Goal: Task Accomplishment & Management: Use online tool/utility

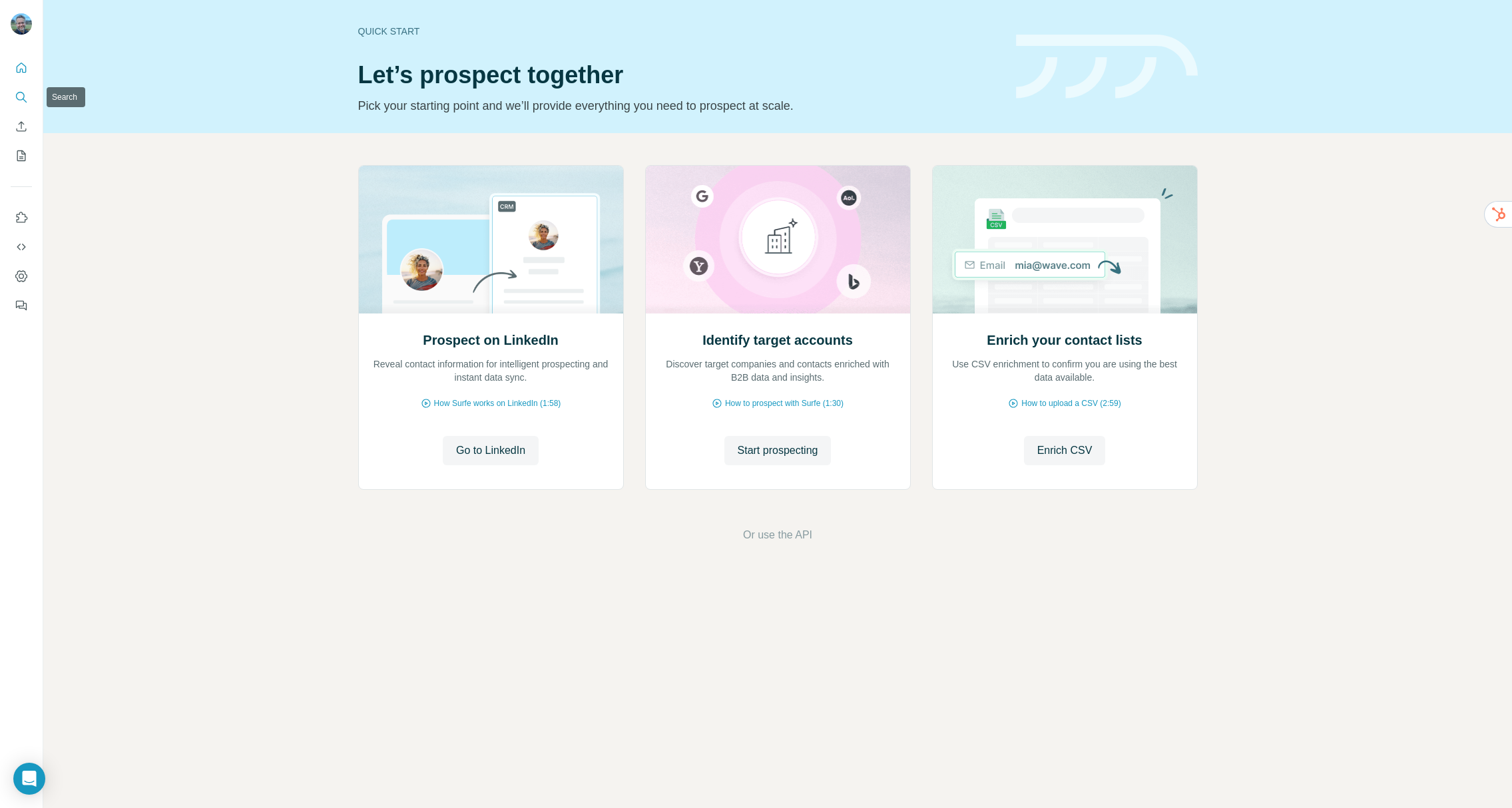
click at [22, 96] on icon "Search" at bounding box center [21, 97] width 13 height 13
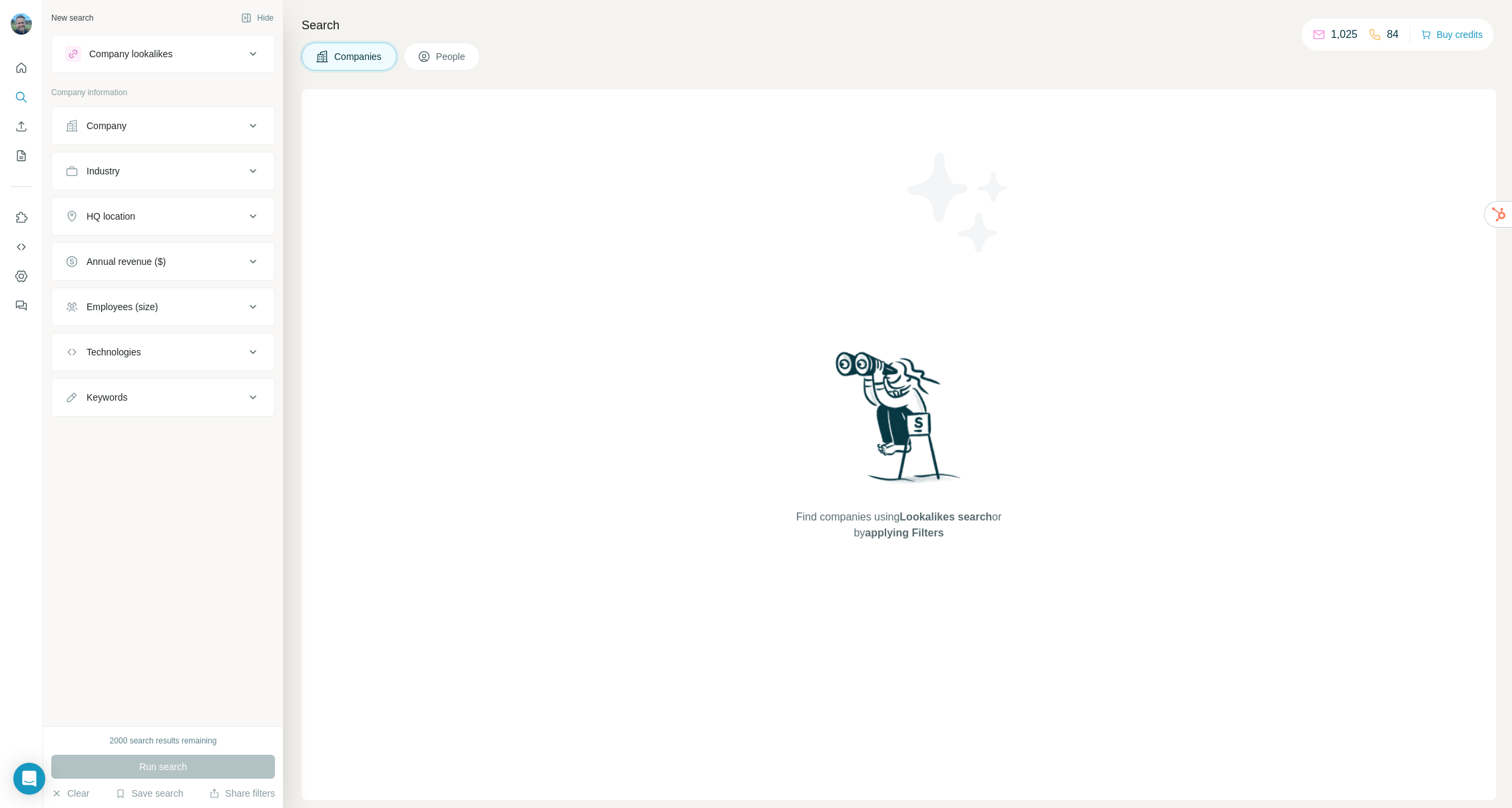
click at [124, 216] on div "HQ location" at bounding box center [111, 216] width 48 height 13
click at [139, 259] on input "text" at bounding box center [163, 250] width 196 height 24
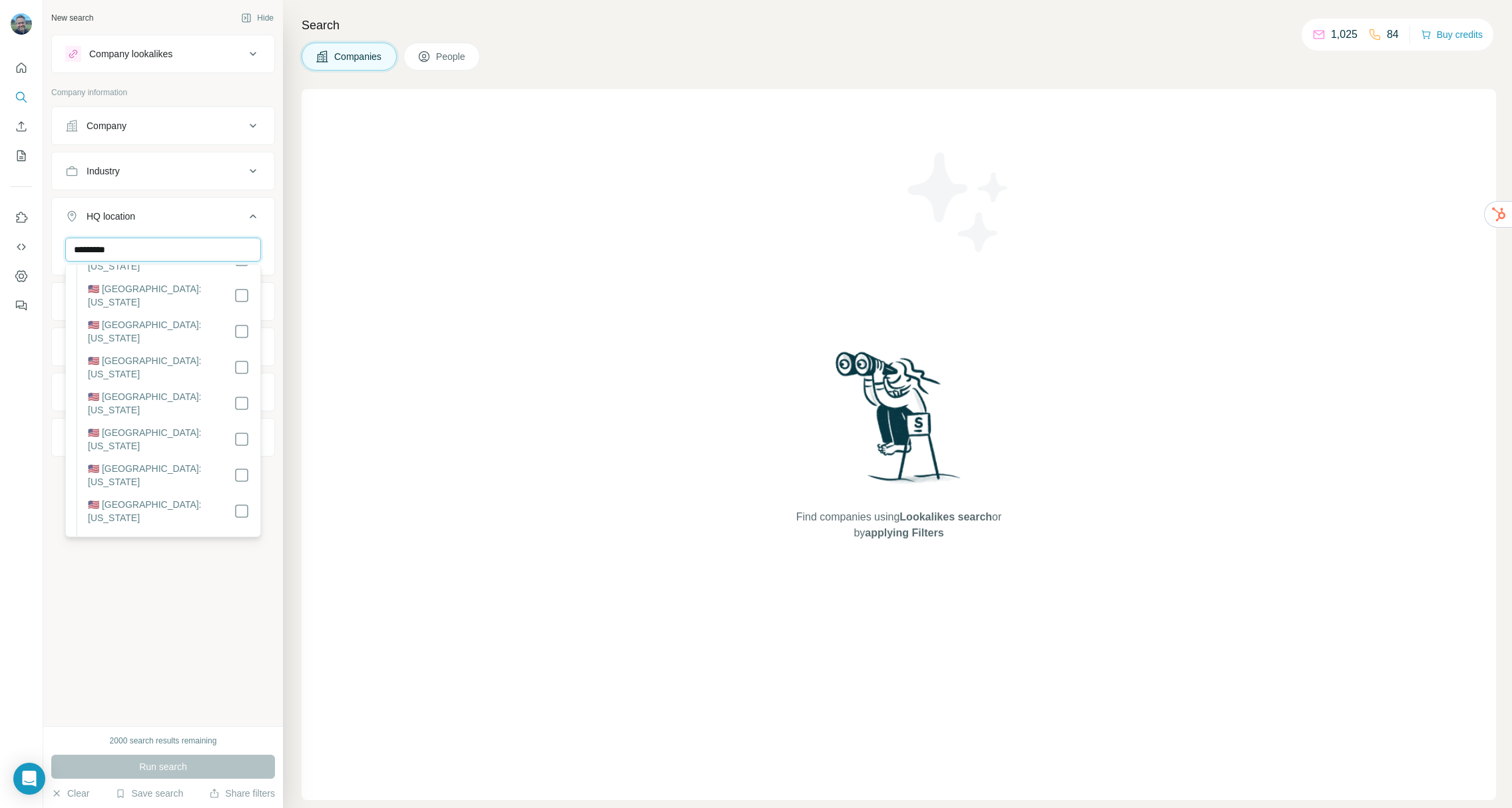
scroll to position [1212, 0]
type input "*********"
click at [207, 676] on div "New search Hide Company lookalikes Company information Company Industry HQ loca…" at bounding box center [162, 363] width 239 height 727
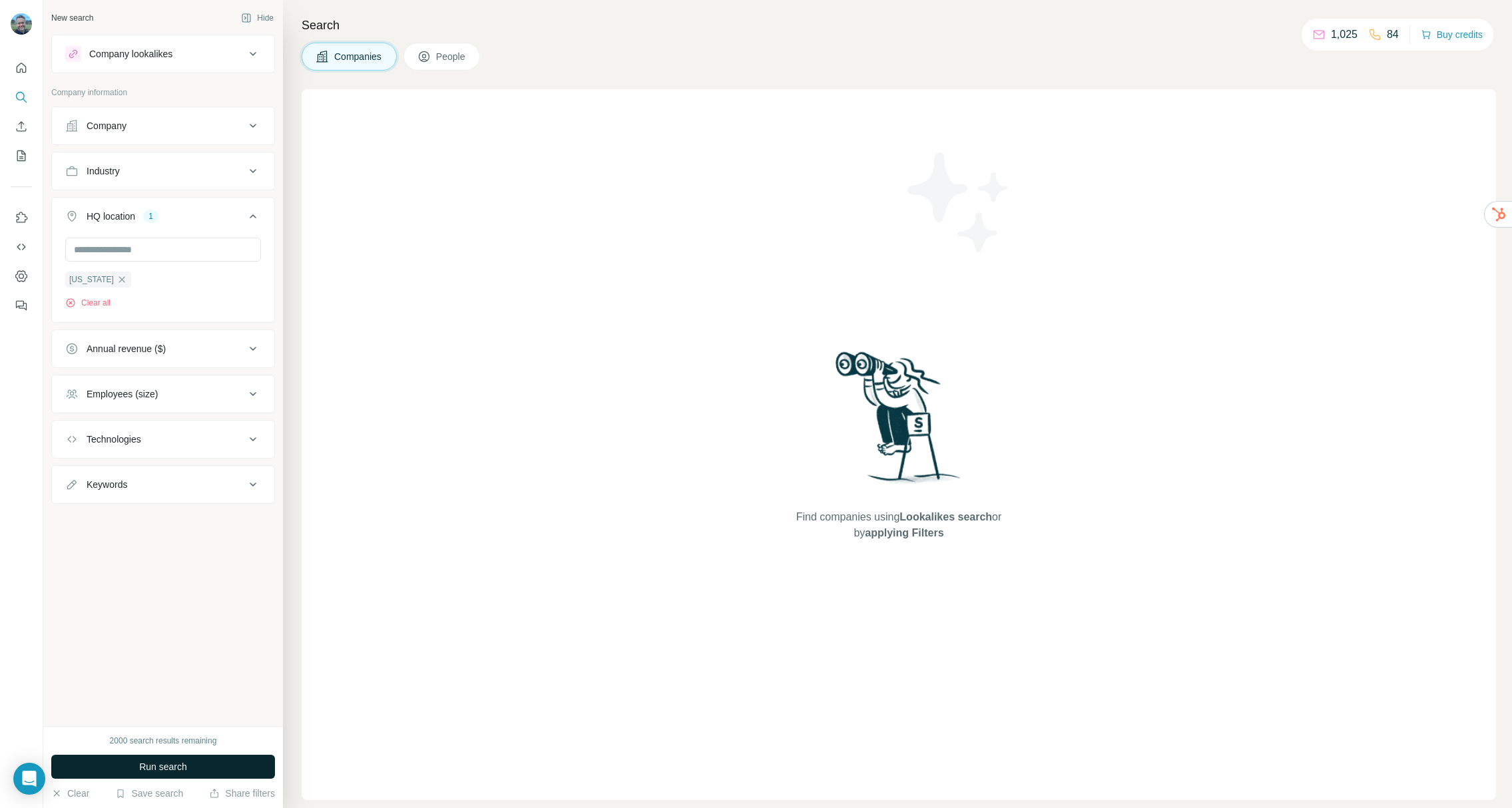
click at [181, 761] on span "Run search" at bounding box center [162, 767] width 48 height 13
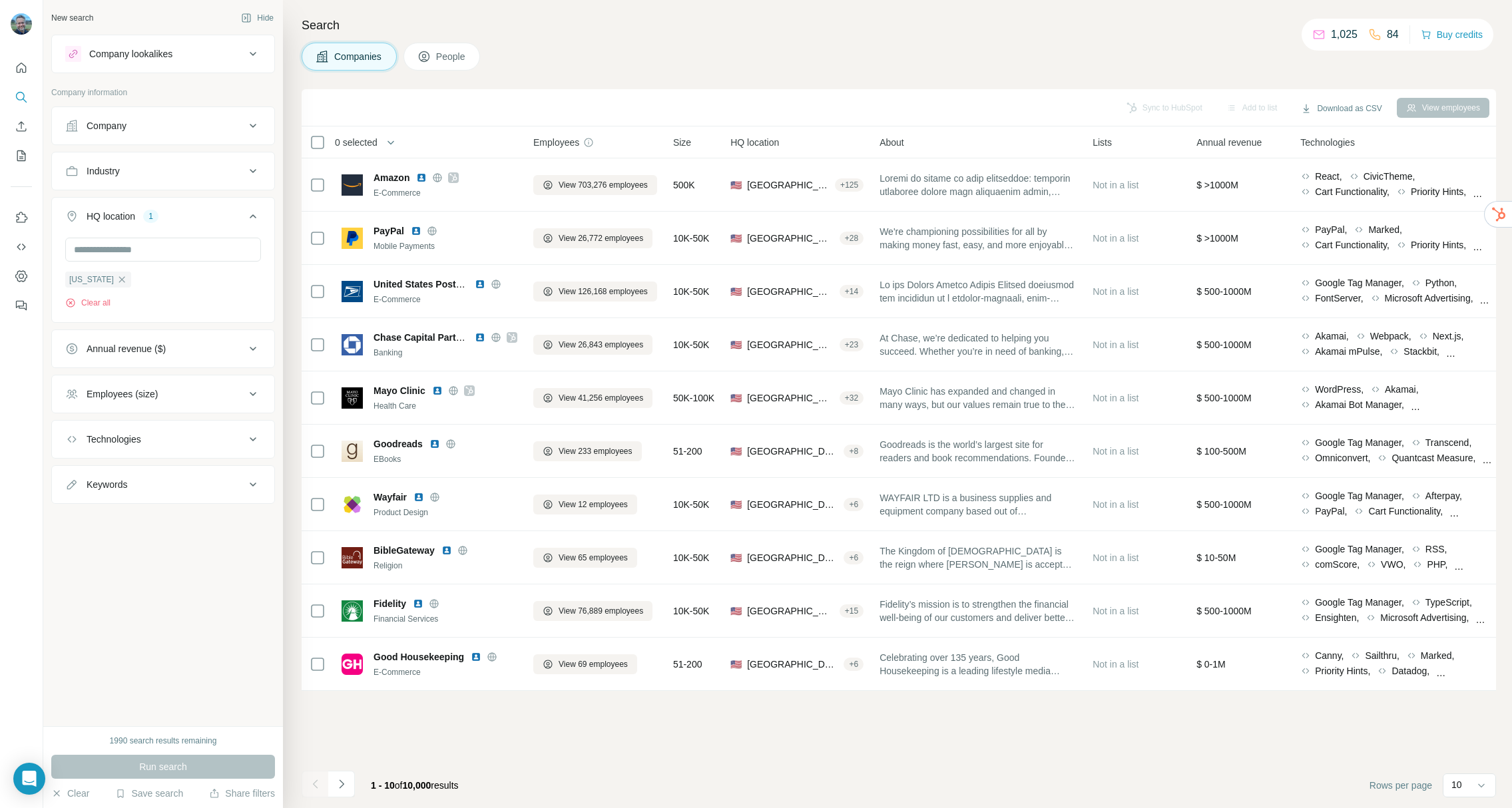
click at [450, 54] on span "People" at bounding box center [451, 56] width 30 height 13
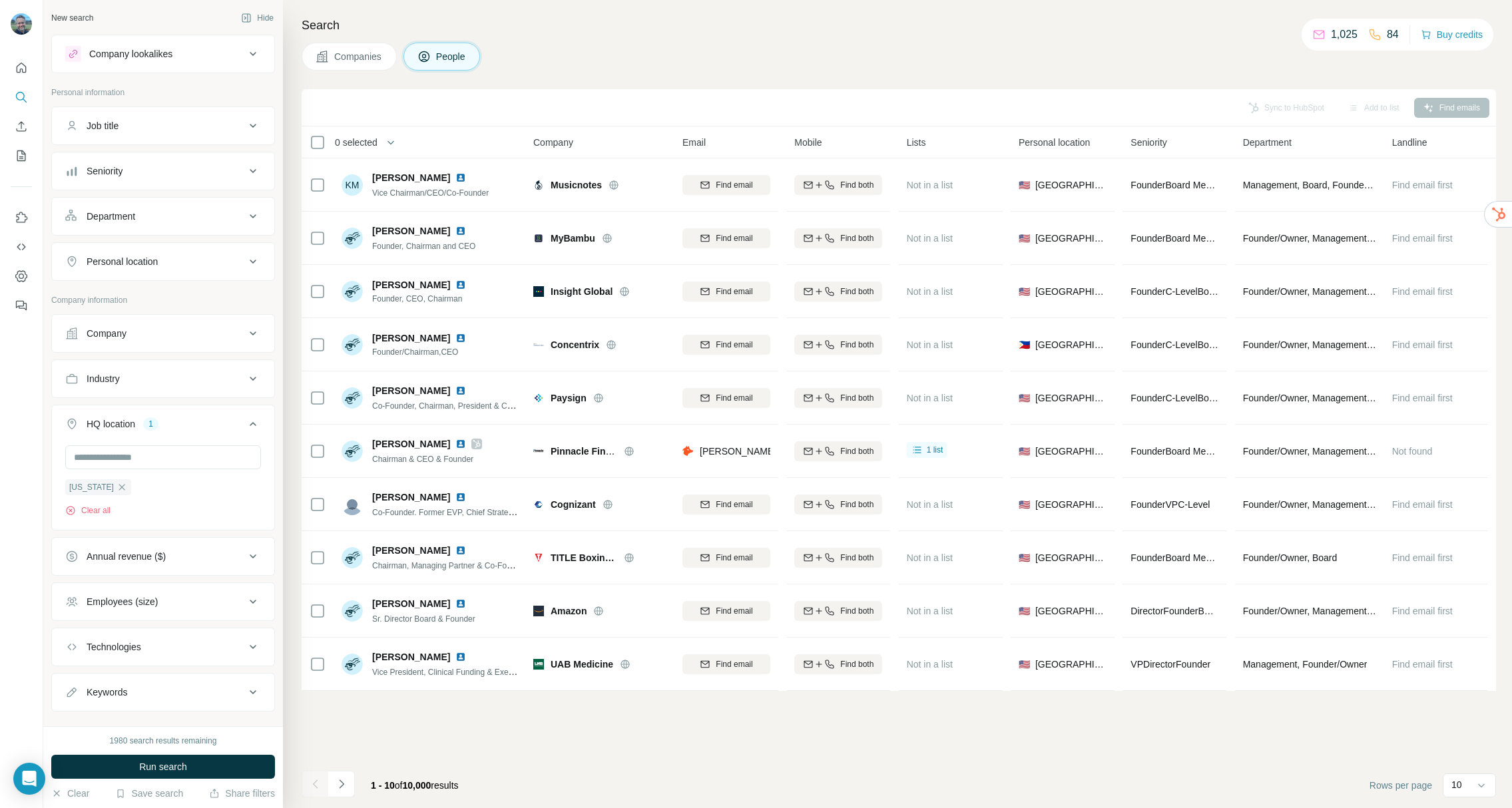
click at [172, 264] on div "Personal location" at bounding box center [156, 261] width 180 height 13
click at [149, 301] on input "text" at bounding box center [163, 295] width 196 height 24
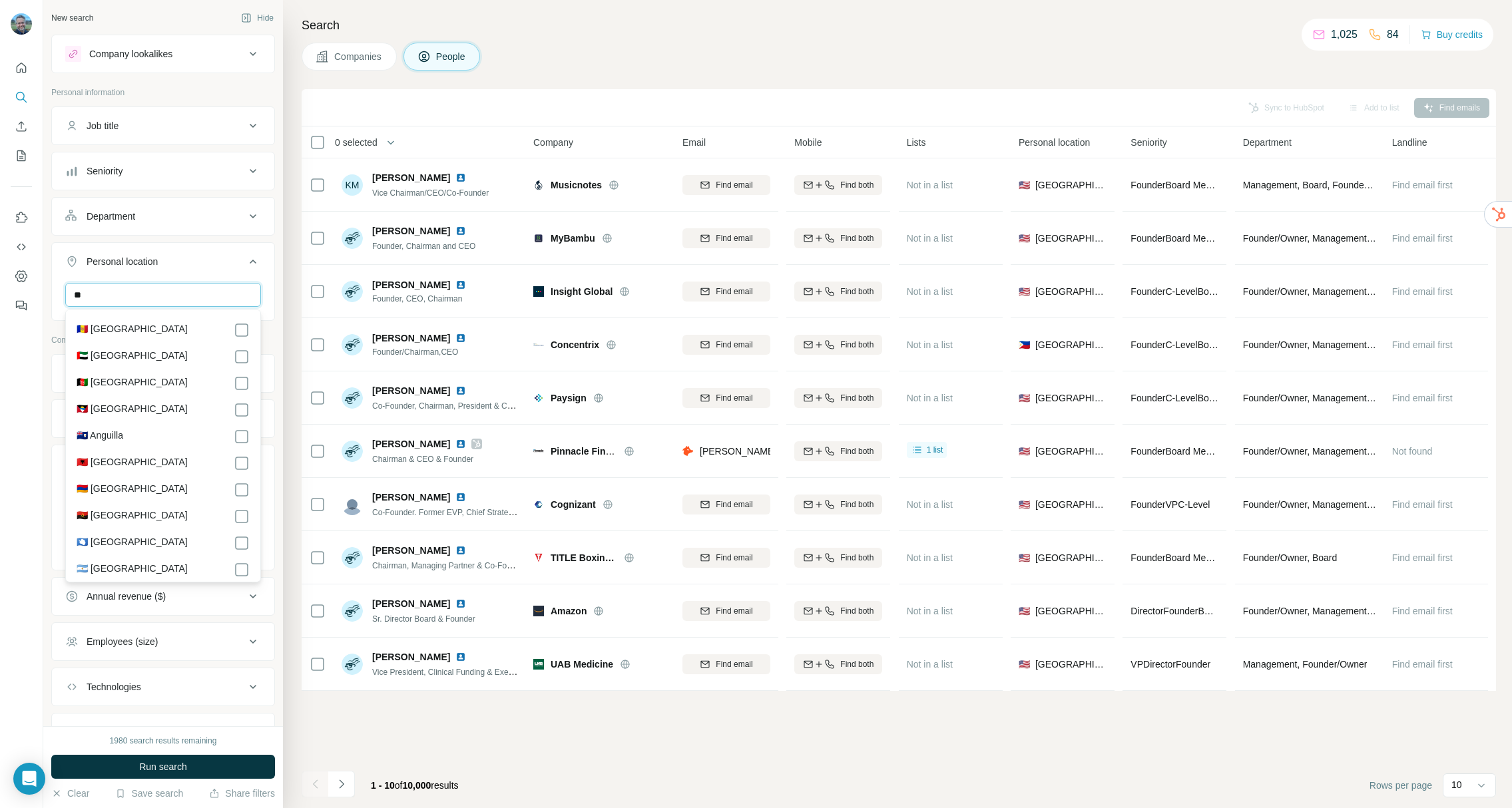
type input "*"
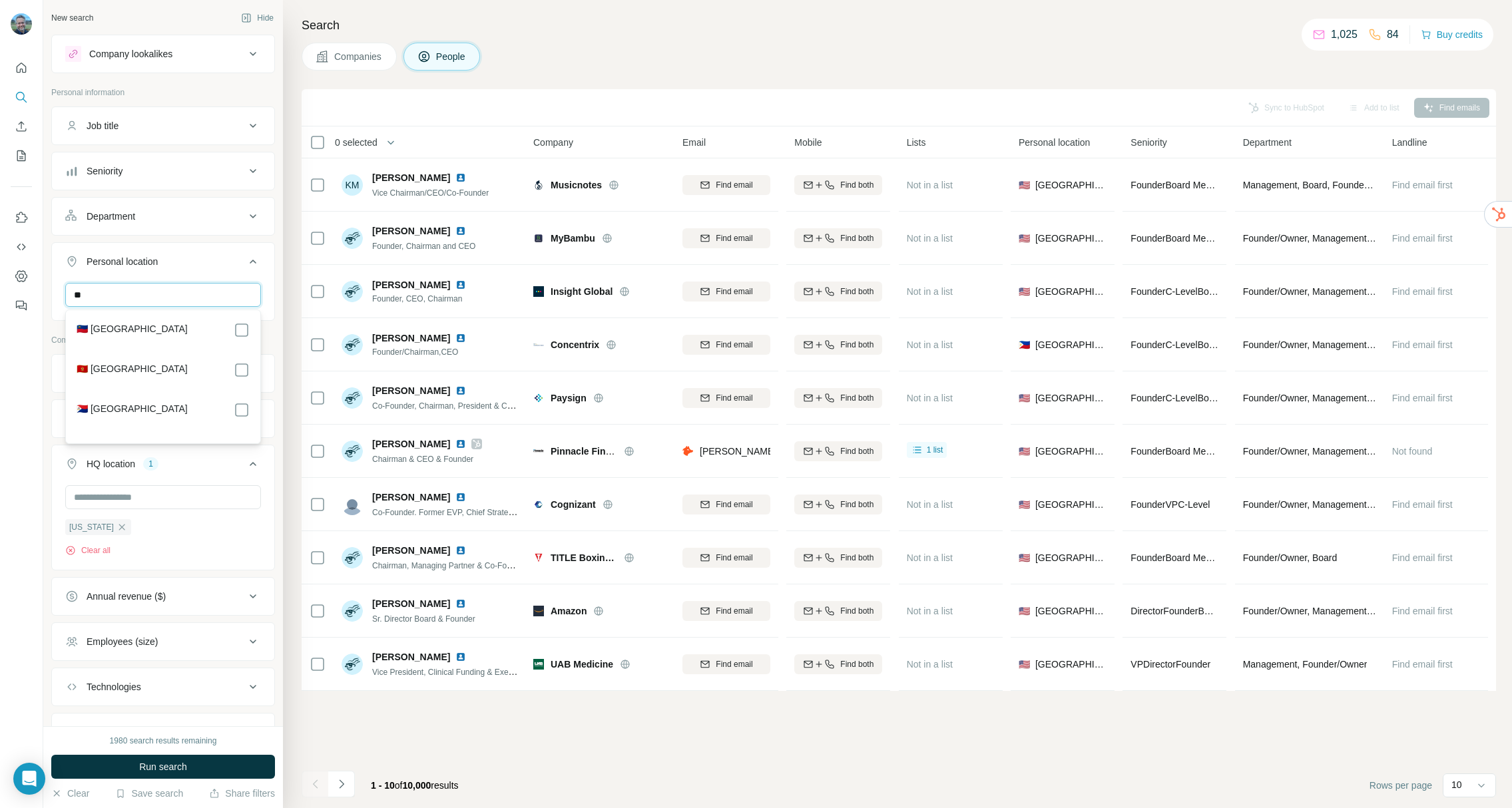
type input "*"
type input "**********"
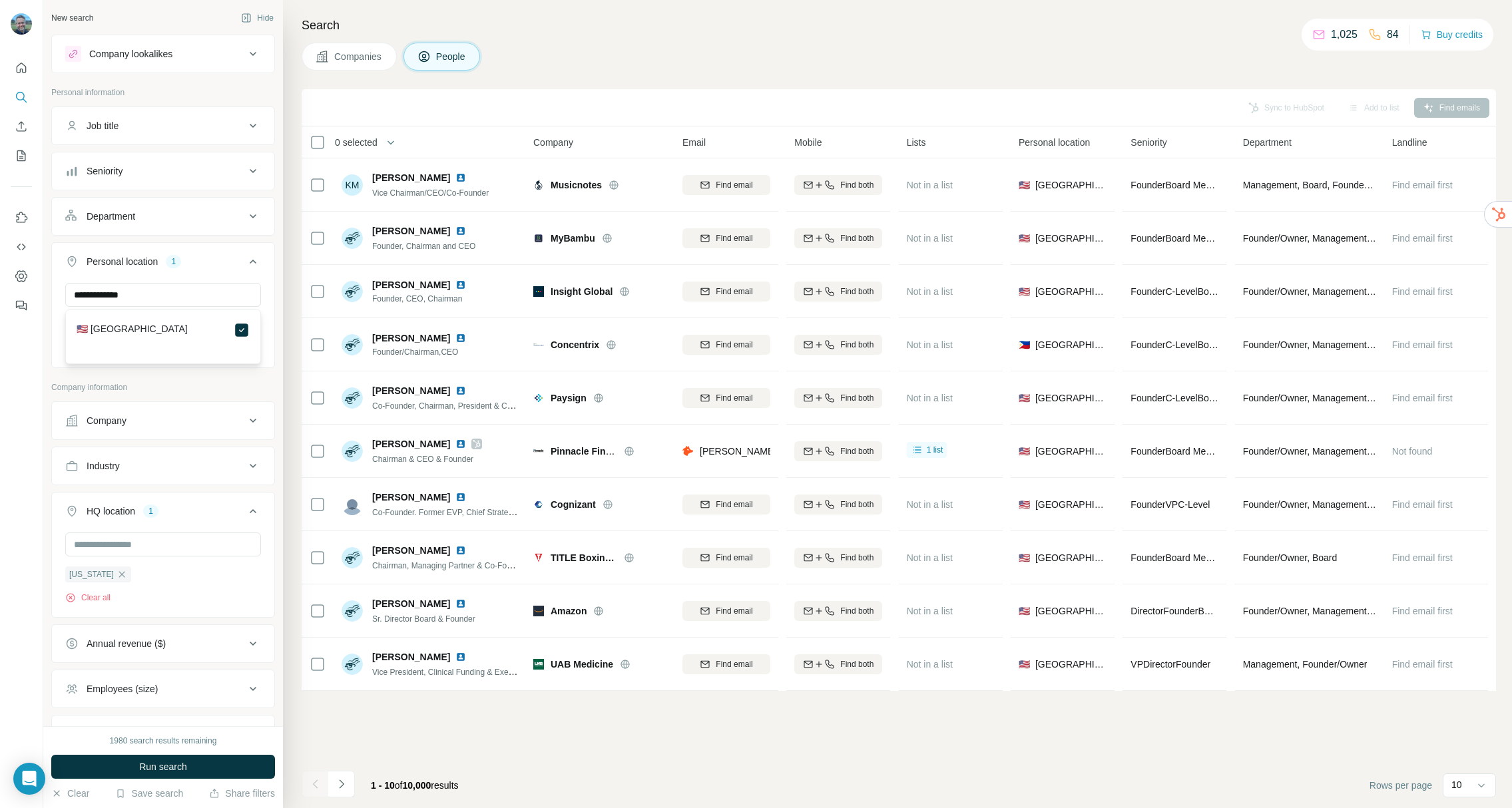
click at [550, 716] on div "Sync to HubSpot Add to list Find emails 0 selected People Company Email Mobile …" at bounding box center [899, 449] width 1194 height 719
click at [249, 759] on button "Run search" at bounding box center [162, 767] width 224 height 24
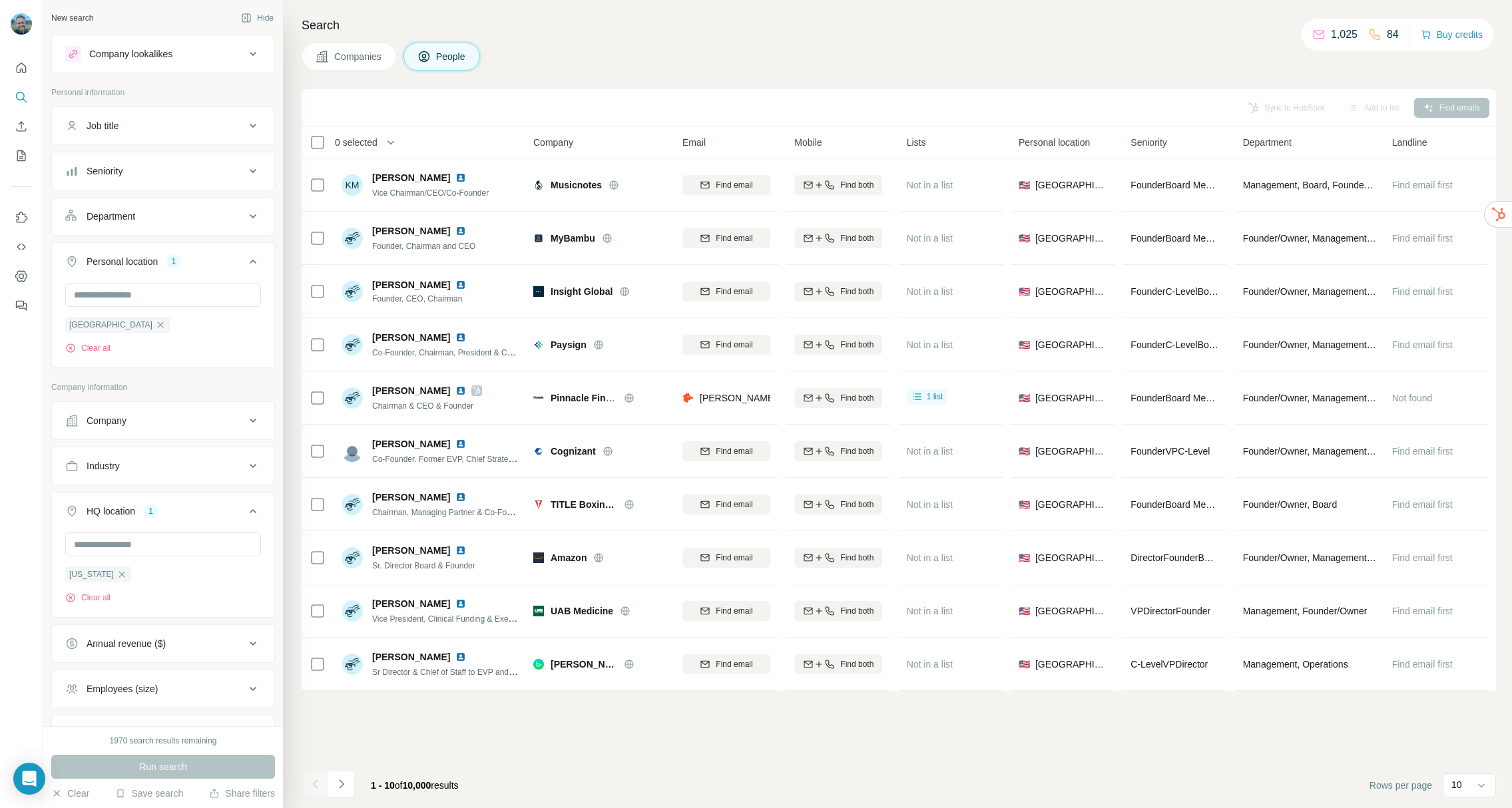
click at [683, 113] on div "Sync to HubSpot Add to list Find emails" at bounding box center [899, 107] width 1181 height 23
click at [22, 73] on icon "Quick start" at bounding box center [21, 67] width 13 height 13
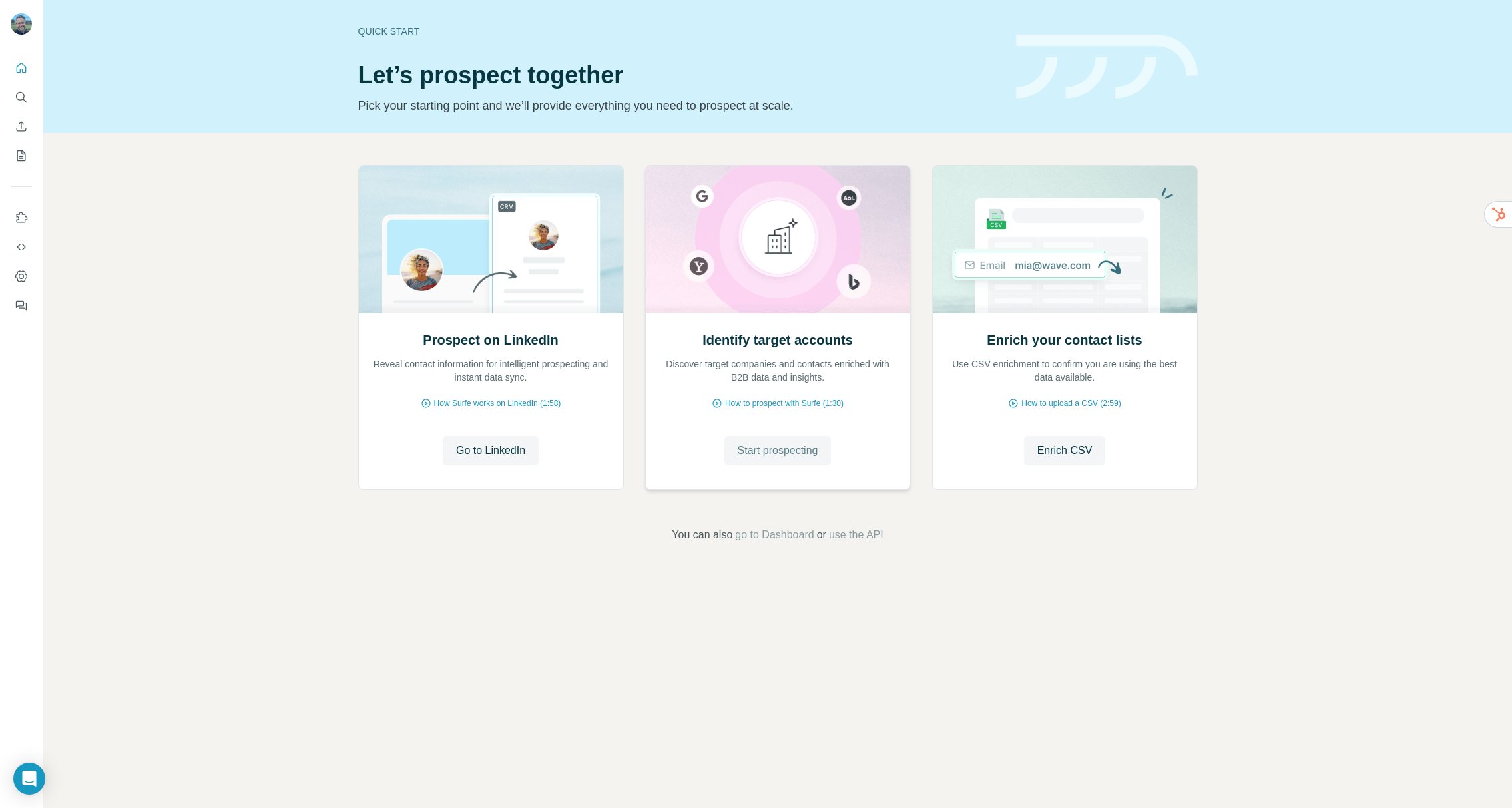
click at [770, 451] on span "Start prospecting" at bounding box center [778, 450] width 80 height 16
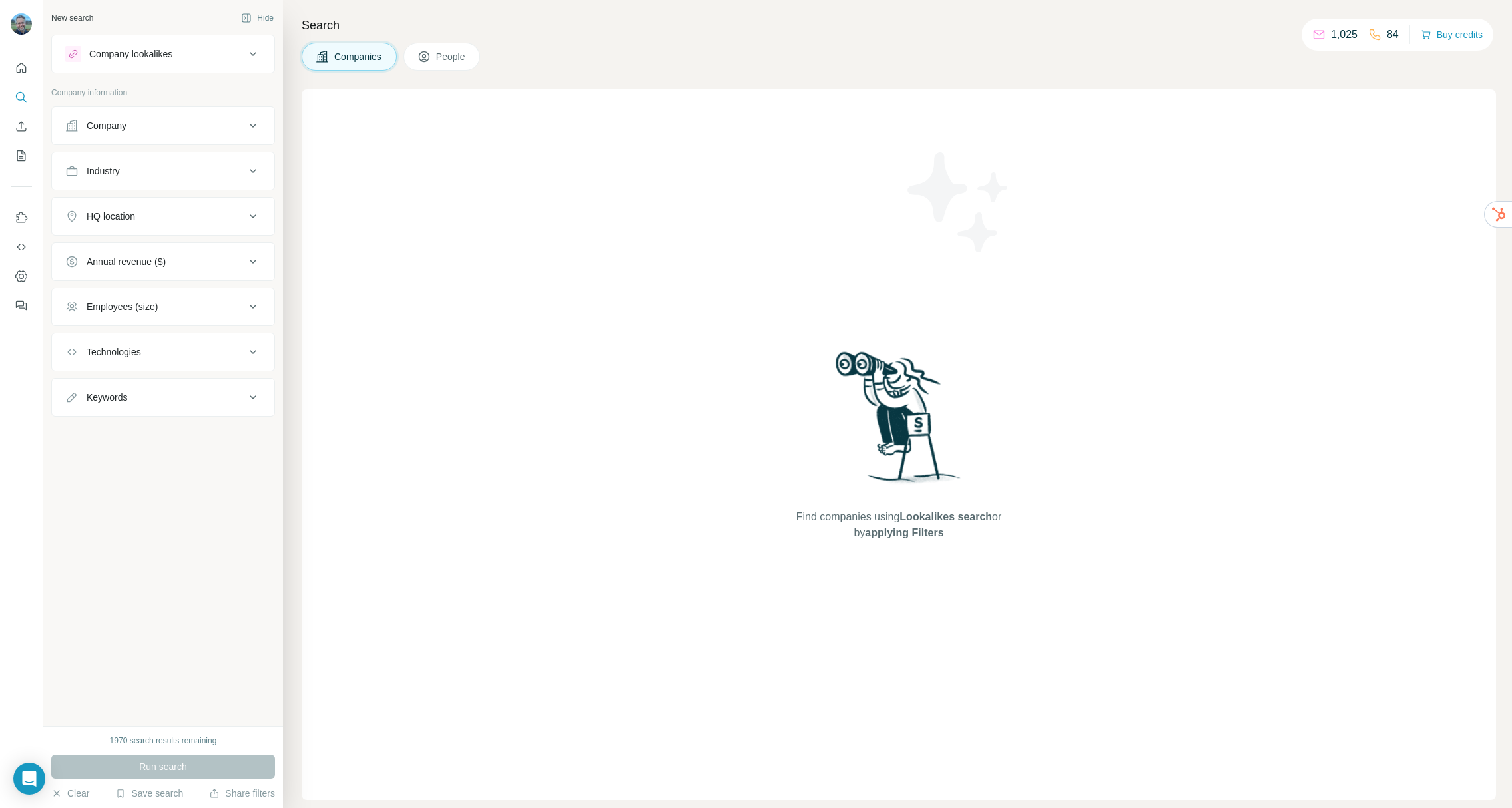
click at [131, 59] on div "Company lookalikes" at bounding box center [130, 54] width 83 height 13
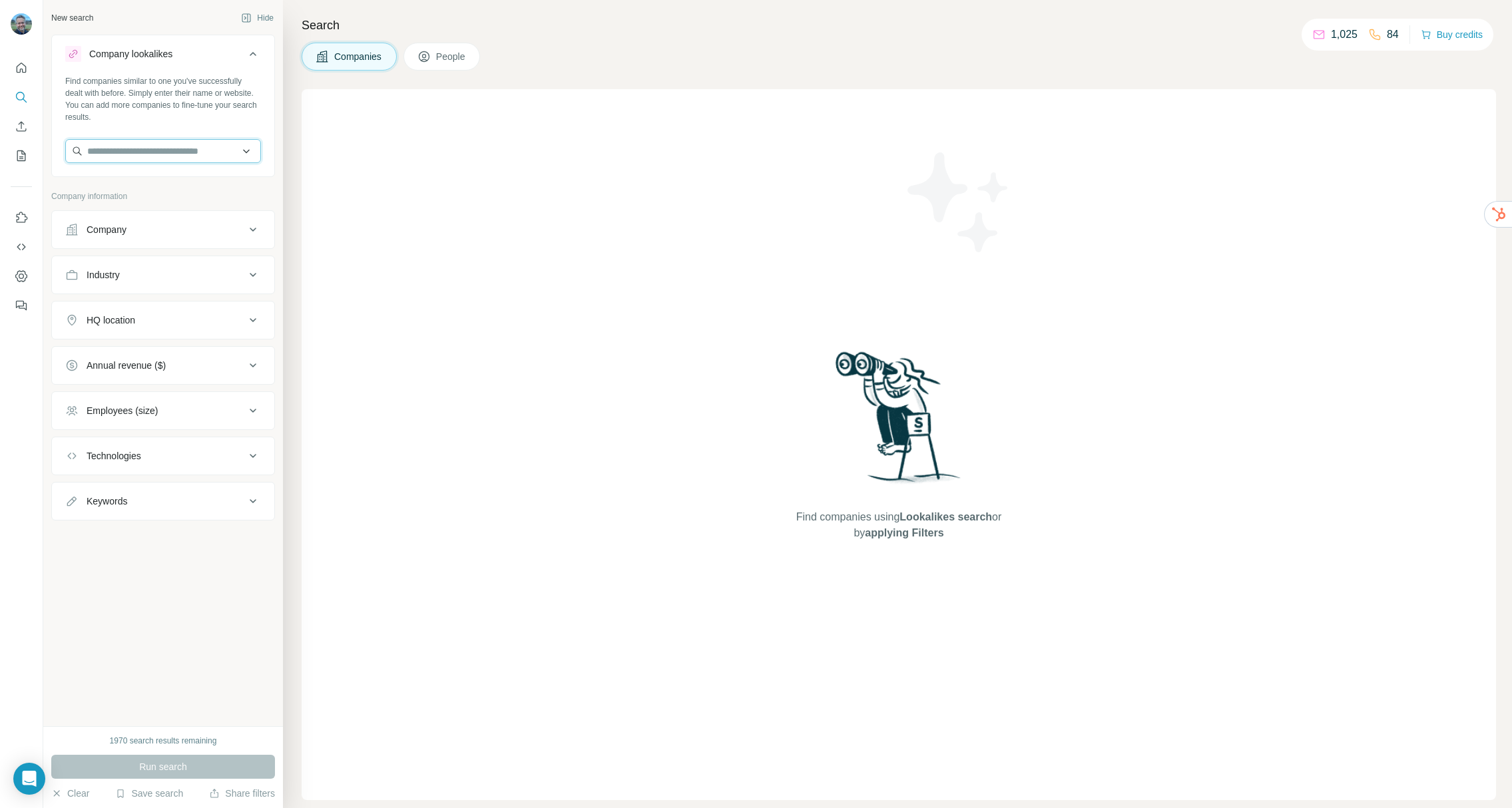
click at [185, 153] on input "text" at bounding box center [163, 151] width 196 height 24
click at [177, 99] on div "Find companies similar to one you've successfully dealt with before. Simply ent…" at bounding box center [163, 99] width 196 height 48
